Goal: Feedback & Contribution: Contribute content

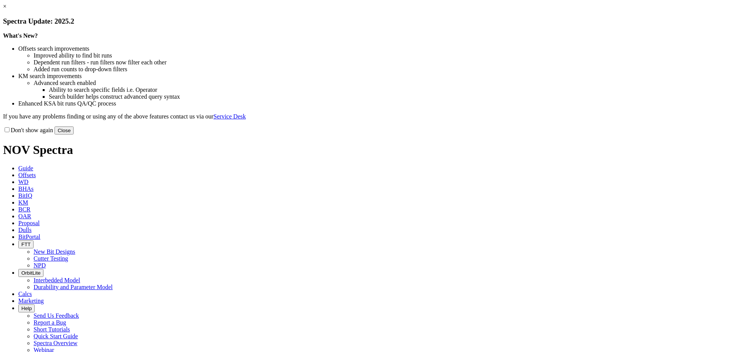
click at [74, 135] on button "Close" at bounding box center [64, 131] width 19 height 8
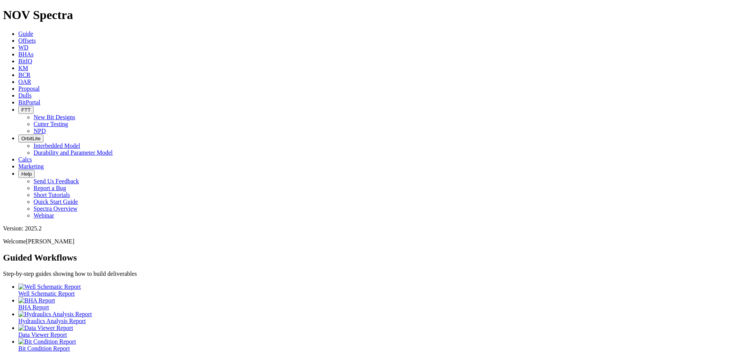
click at [18, 92] on icon at bounding box center [18, 95] width 0 height 6
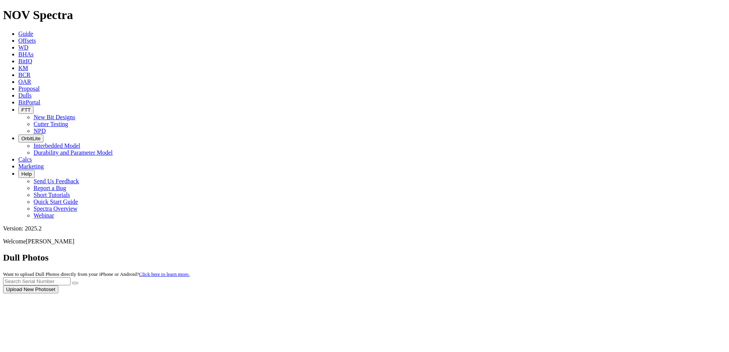
click at [586, 294] on div at bounding box center [364, 294] width 723 height 0
click at [71, 278] on input "text" at bounding box center [36, 282] width 67 height 8
type input "A321160"
click at [78, 282] on button "submit" at bounding box center [75, 283] width 6 height 2
click at [58, 286] on button "Upload New Photoset" at bounding box center [30, 290] width 55 height 8
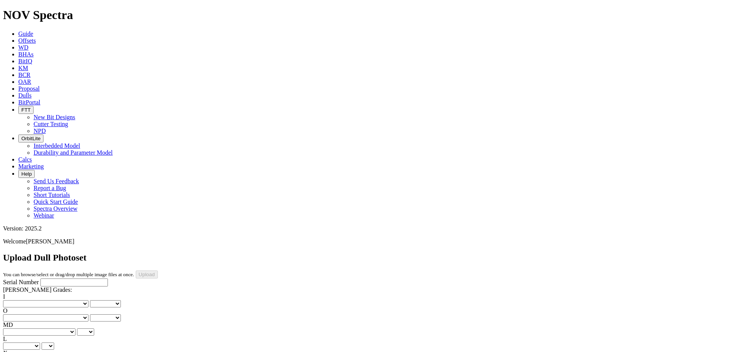
click at [49, 279] on input "Serial Number" at bounding box center [73, 283] width 67 height 8
type input "A321160"
click at [34, 300] on select "No lost, worn or damaged cutters 0 1 2 3 4 5 6 7 8 No diamond table left on any…" at bounding box center [45, 303] width 85 height 7
select select "number:1"
click at [15, 300] on select "No lost, worn or damaged cutters 0 1 2 3 4 5 6 7 8 No diamond table left on any…" at bounding box center [45, 303] width 85 height 7
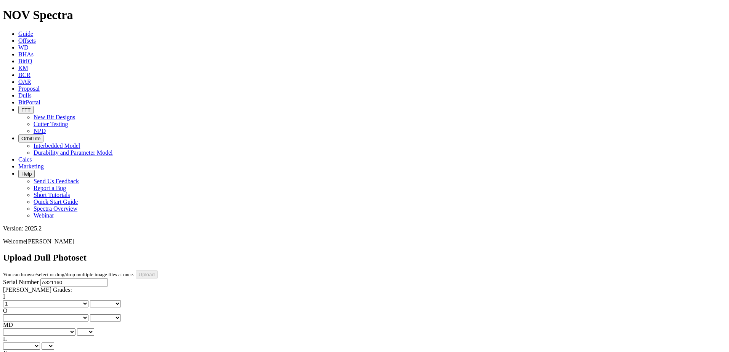
select select "number:1"
click at [67, 315] on select "No lost, worn or damaged cutters 0 1 2 3 4 5 6 7 8 No diamond table left on any…" at bounding box center [45, 318] width 85 height 7
select select "number:1"
click at [54, 315] on select "No lost, worn or damaged cutters 0 1 2 3 4 5 6 7 8 No diamond table left on any…" at bounding box center [45, 318] width 85 height 7
select select "number:1"
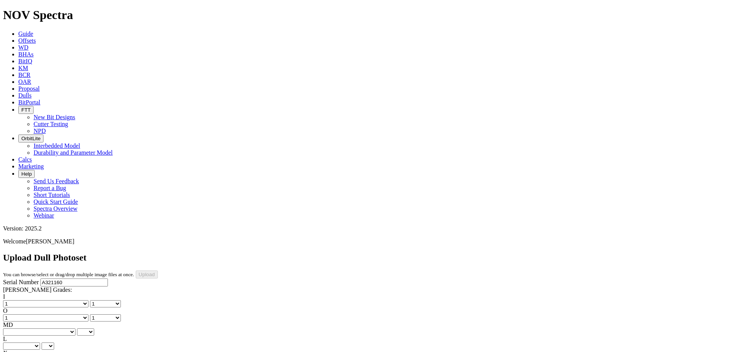
click at [31, 329] on select "BF - Bond Failure BT - Broken Teeth/Cutters BU - Balled Up Bit CR - Cored CT - …" at bounding box center [39, 332] width 72 height 7
select select "string:WT"
click at [15, 329] on select "BF - Bond Failure BT - Broken Teeth/Cutters BU - Balled Up Bit CR - Cored CT - …" at bounding box center [39, 332] width 72 height 7
select select "string:WT"
click at [40, 343] on select "A - All C - Cone G - Gauge N - Nose S - Shoulder T - Taper" at bounding box center [21, 346] width 37 height 7
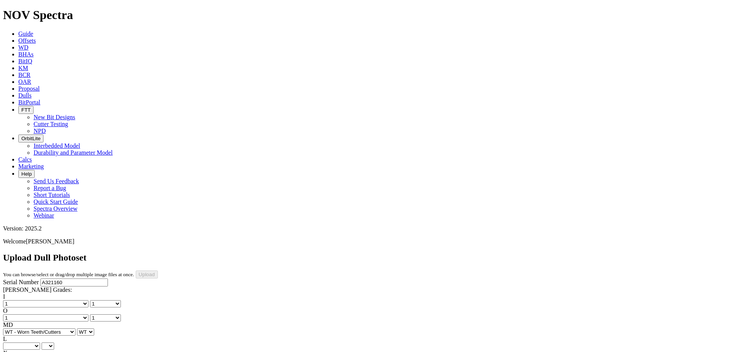
select select "string:S"
click at [40, 343] on select "A - All C - Cone G - Gauge N - Nose S - Shoulder T - Taper" at bounding box center [21, 346] width 37 height 7
select select "string:S"
select select "string:X"
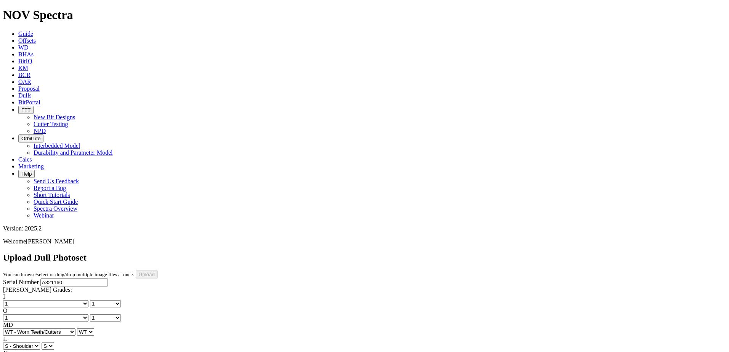
select select "string:X"
select select "string:I"
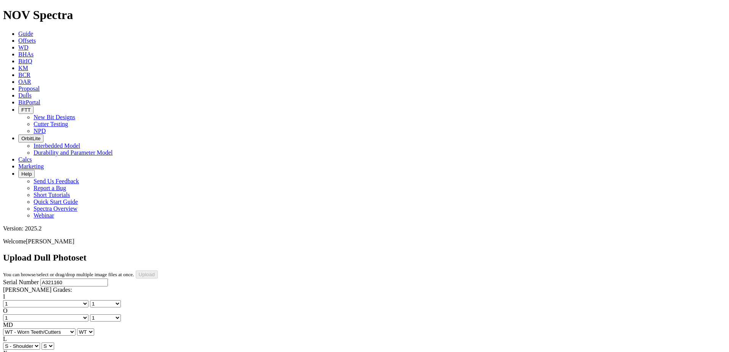
select select "string:I"
select select "string:WT"
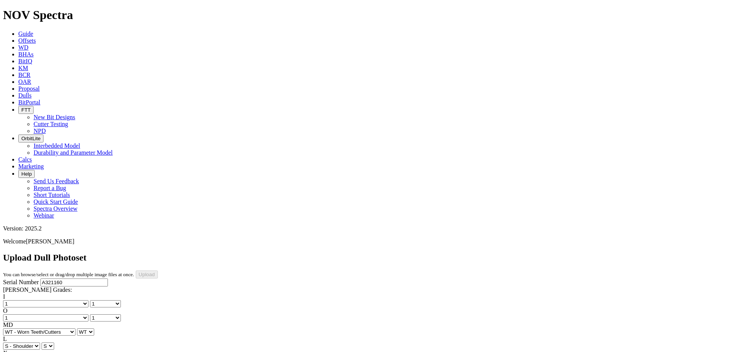
select select "string:NO"
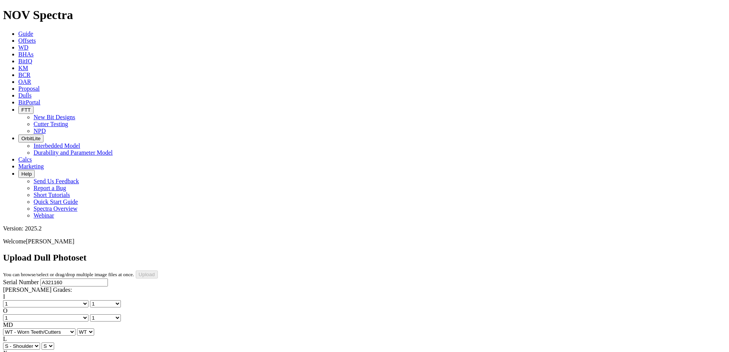
select select "string:PR"
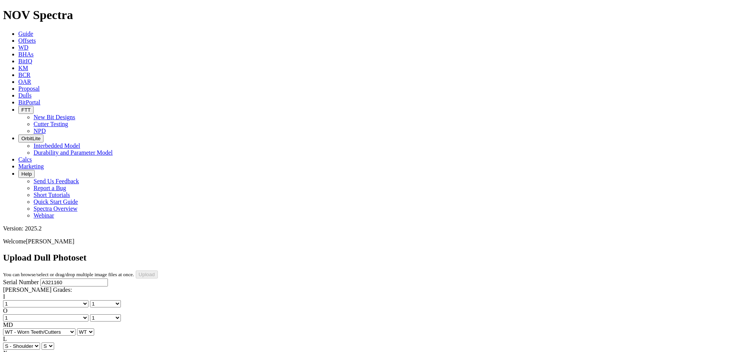
type input "[DATE]"
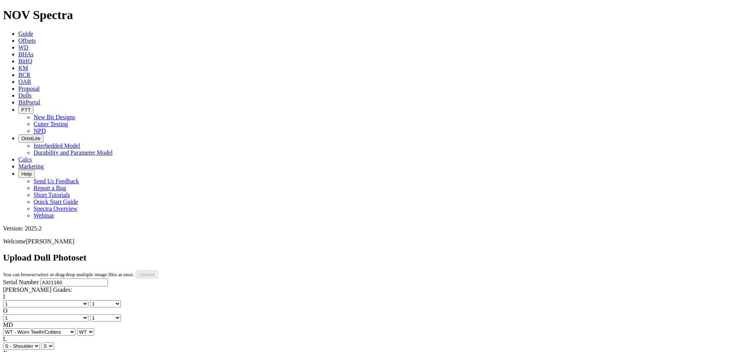
select select "number:1"
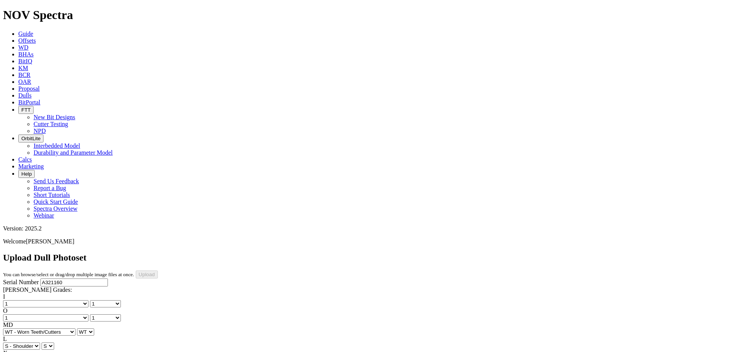
select select "string:WT"
select select "string:S"
select select "string:I"
select select "string:NO"
select select "string:PR"
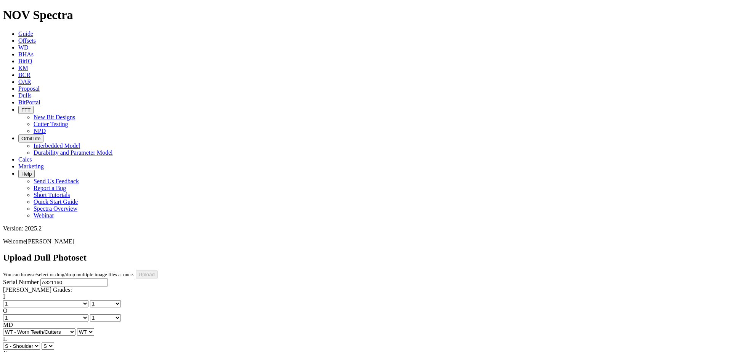
click at [676, 253] on div "Upload Dull Photoset You can browse/select or drag/drop multiple image files at…" at bounding box center [364, 266] width 723 height 26
click at [158, 271] on input "Upload" at bounding box center [147, 275] width 22 height 8
